Goal: Task Accomplishment & Management: Manage account settings

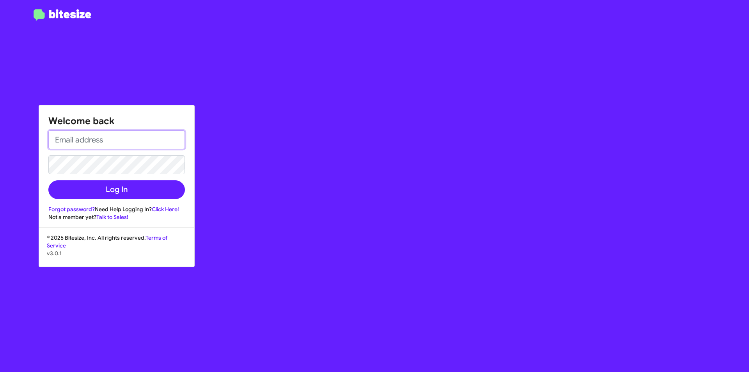
click at [136, 143] on input "email" at bounding box center [116, 139] width 137 height 19
type input "[EMAIL_ADDRESS][DOMAIN_NAME]"
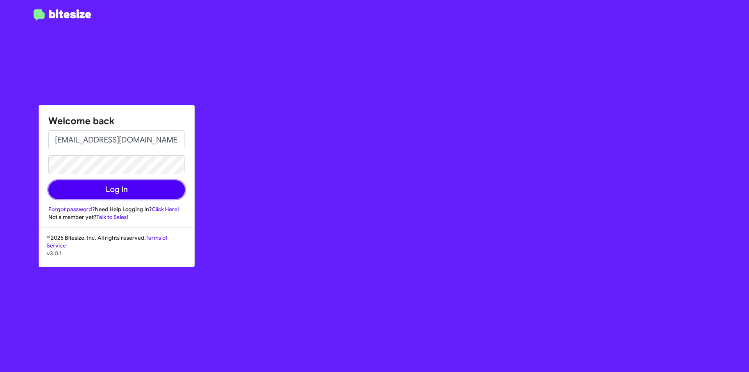
click at [152, 197] on button "Log In" at bounding box center [116, 189] width 137 height 19
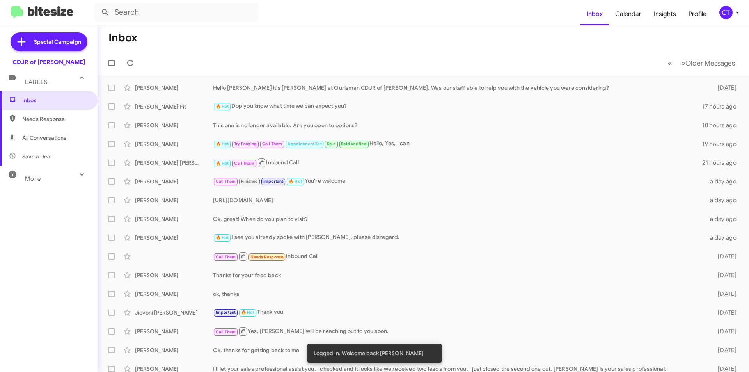
click at [735, 11] on icon at bounding box center [737, 12] width 9 height 9
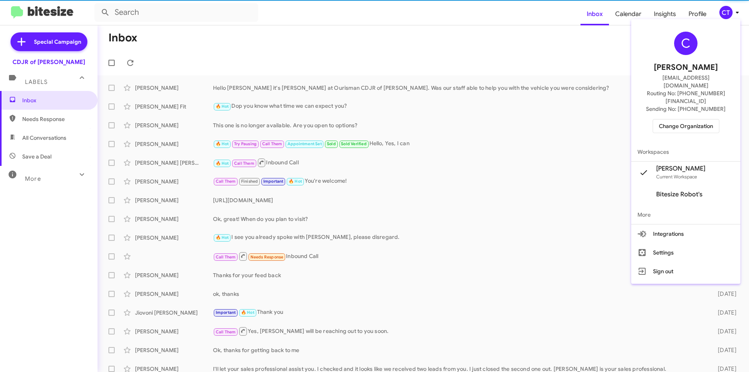
click at [683, 119] on span "Change Organization" at bounding box center [686, 125] width 54 height 13
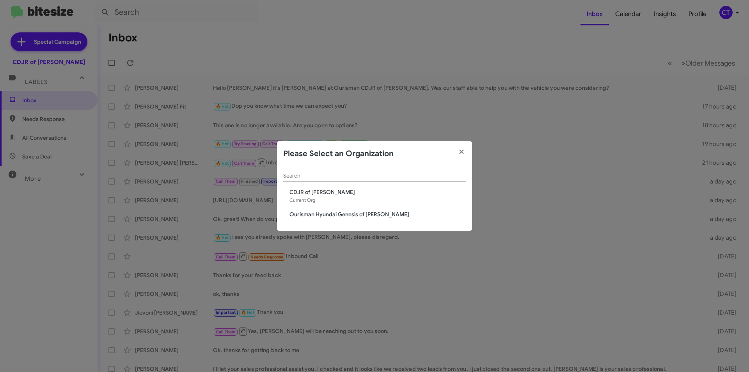
click at [362, 214] on span "Ourisman Hyundai Genesis of [PERSON_NAME]" at bounding box center [377, 214] width 176 height 8
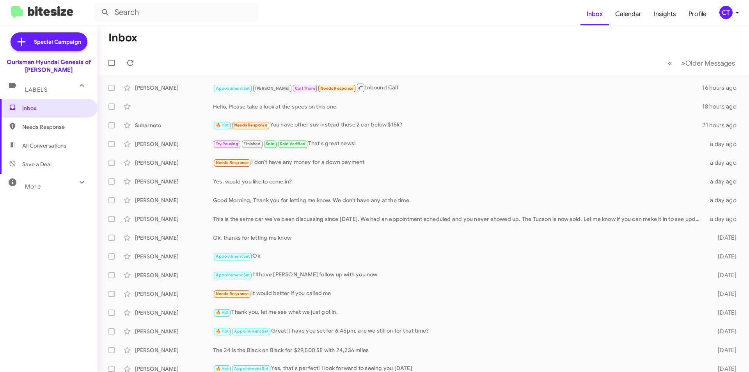
drag, startPoint x: 727, startPoint y: 20, endPoint x: 710, endPoint y: 53, distance: 37.0
click at [726, 18] on mat-toolbar "Inbox Calendar Insights Profile CT" at bounding box center [374, 12] width 749 height 25
click at [735, 14] on icon at bounding box center [737, 12] width 9 height 9
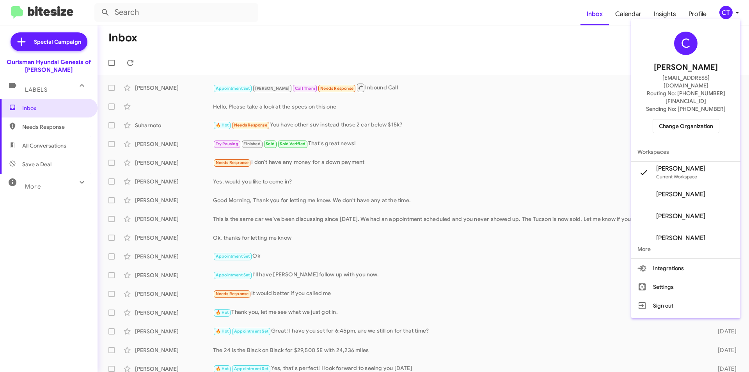
click at [667, 119] on span "Change Organization" at bounding box center [686, 125] width 54 height 13
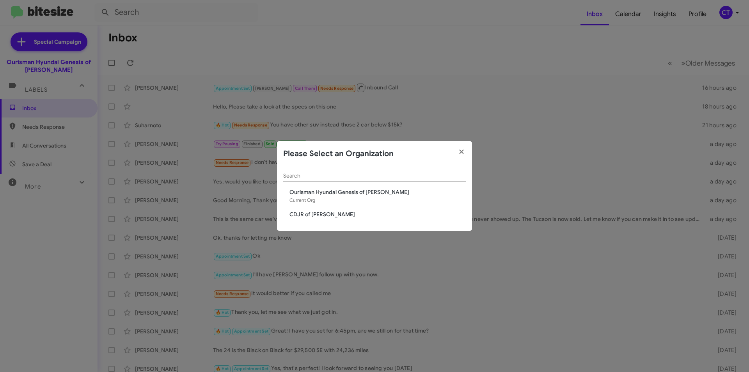
click at [298, 218] on span "CDJR of [PERSON_NAME]" at bounding box center [377, 214] width 176 height 8
